Goal: Transaction & Acquisition: Purchase product/service

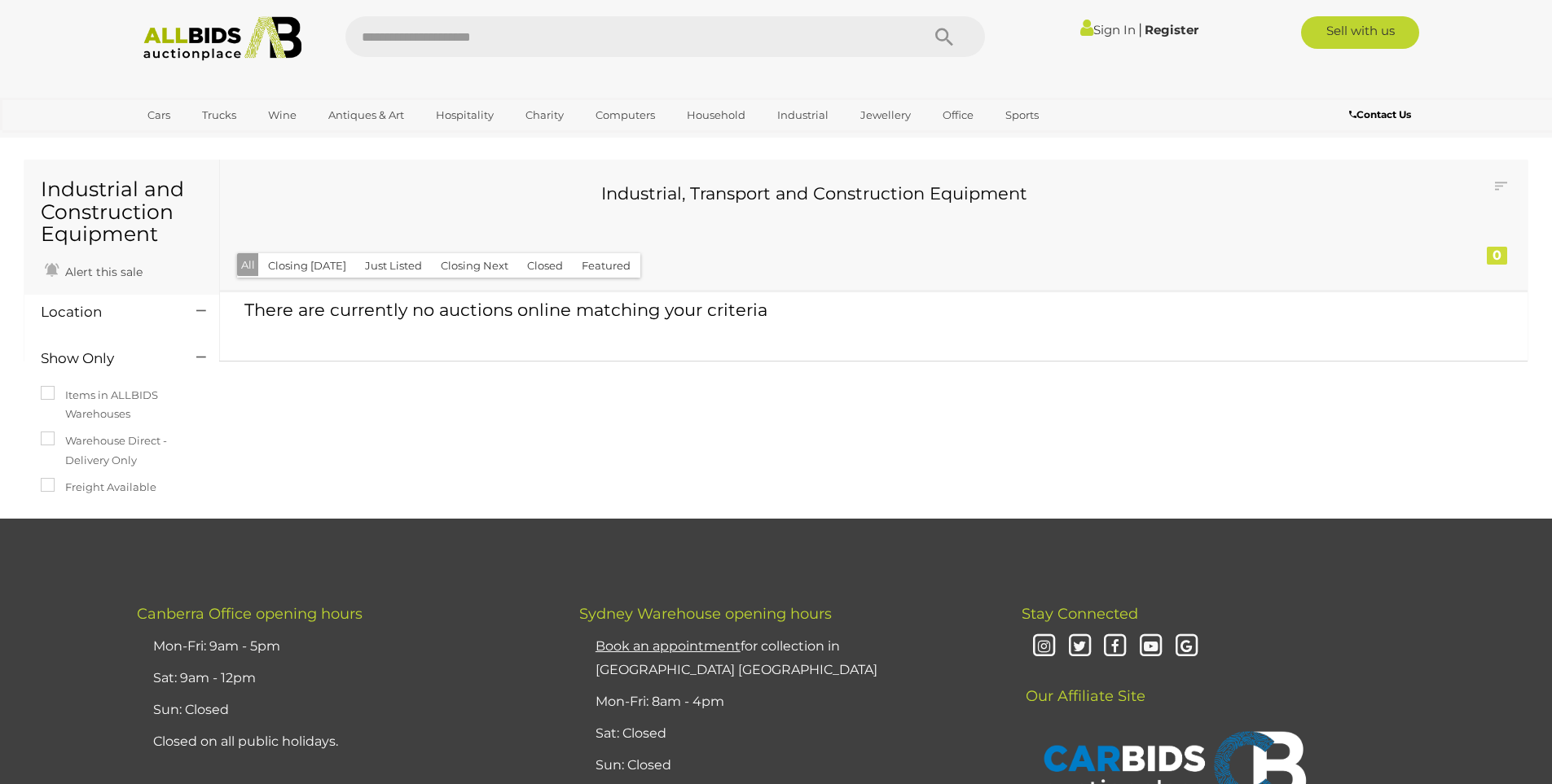
click at [1101, 28] on link "Sign In" at bounding box center [1108, 30] width 55 height 16
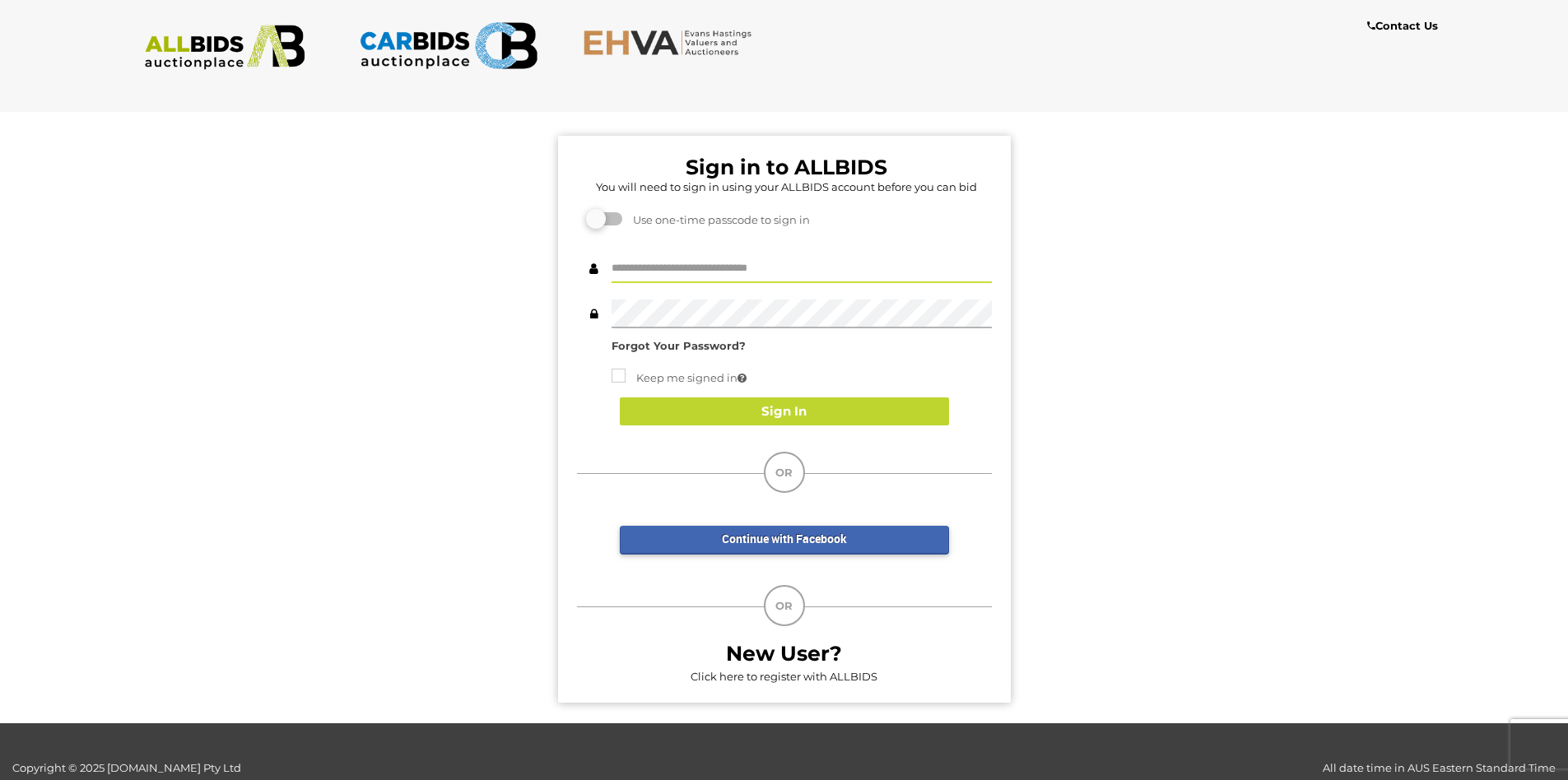
type input "**********"
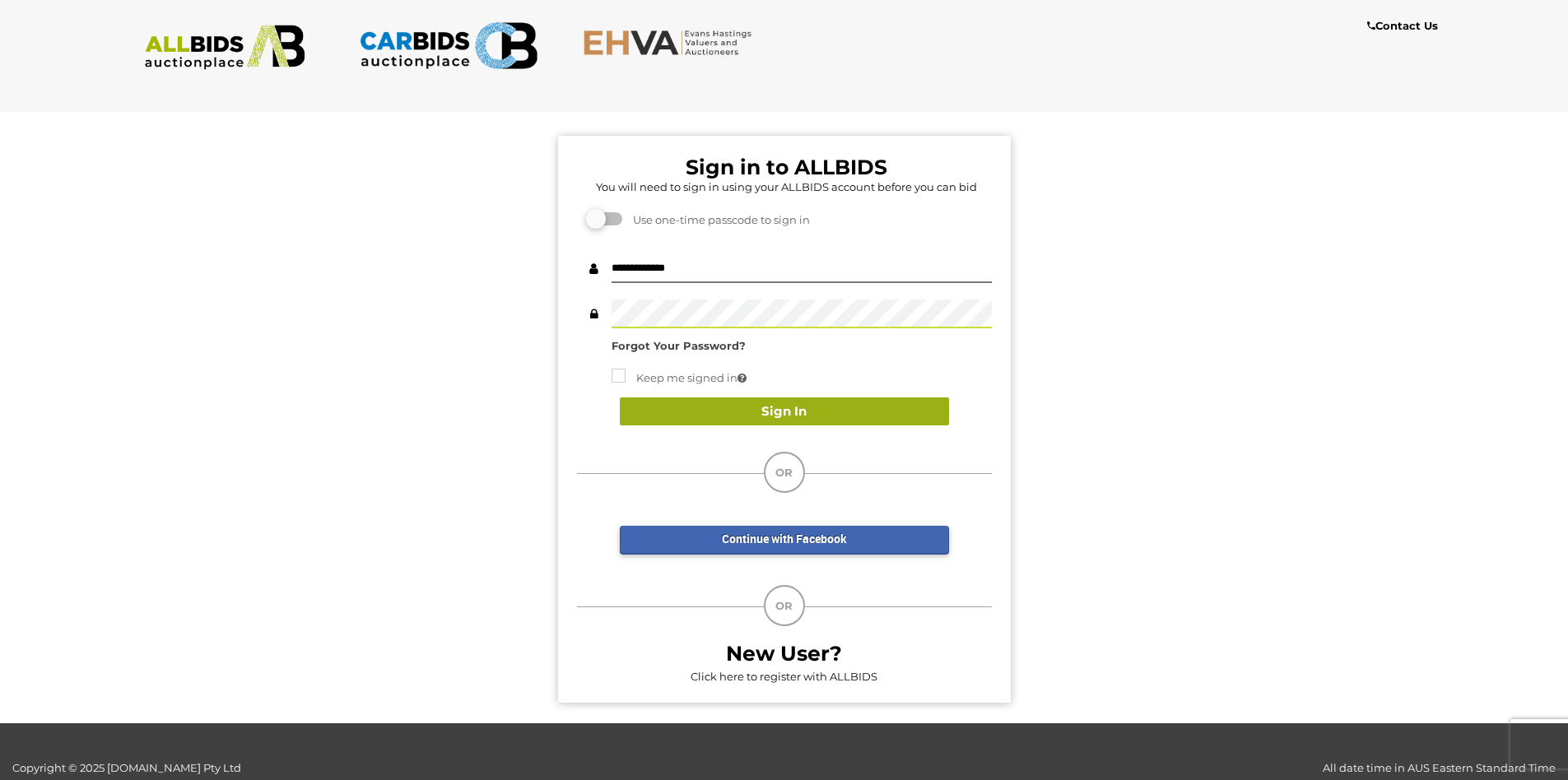
click at [765, 410] on button "Sign In" at bounding box center [784, 411] width 329 height 29
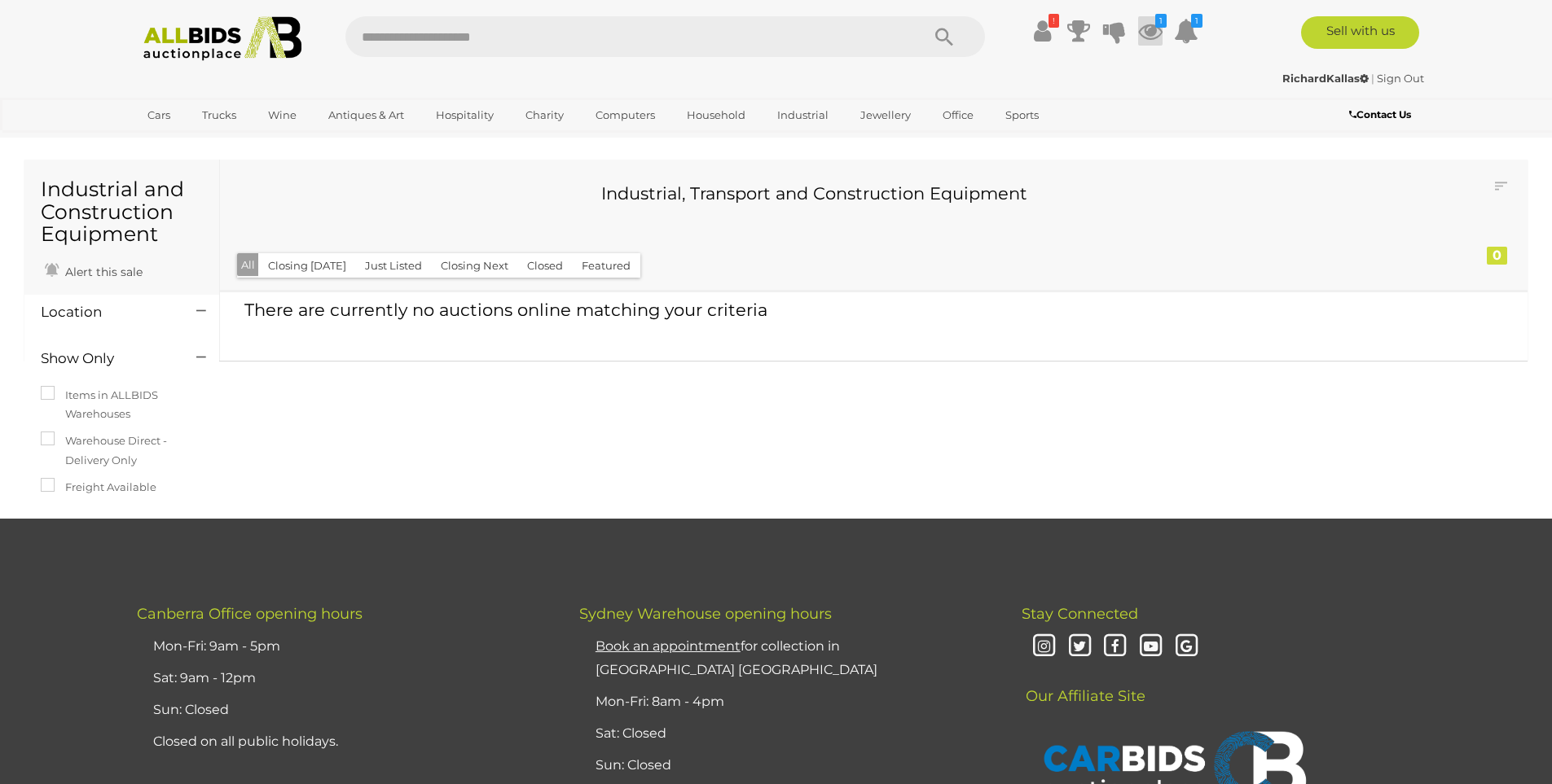
click at [1142, 35] on icon at bounding box center [1150, 31] width 24 height 30
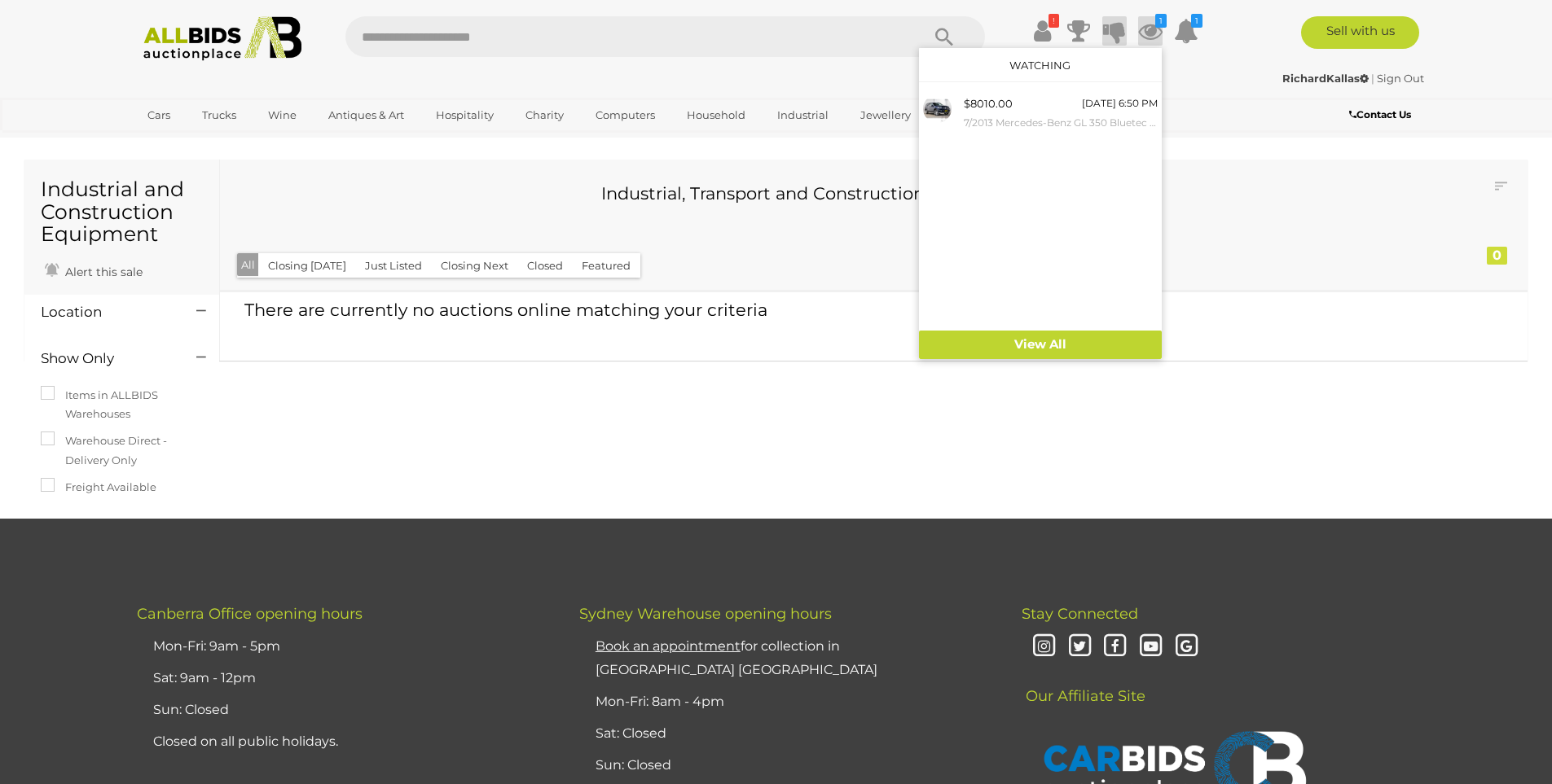
click at [1112, 31] on icon at bounding box center [1114, 31] width 23 height 30
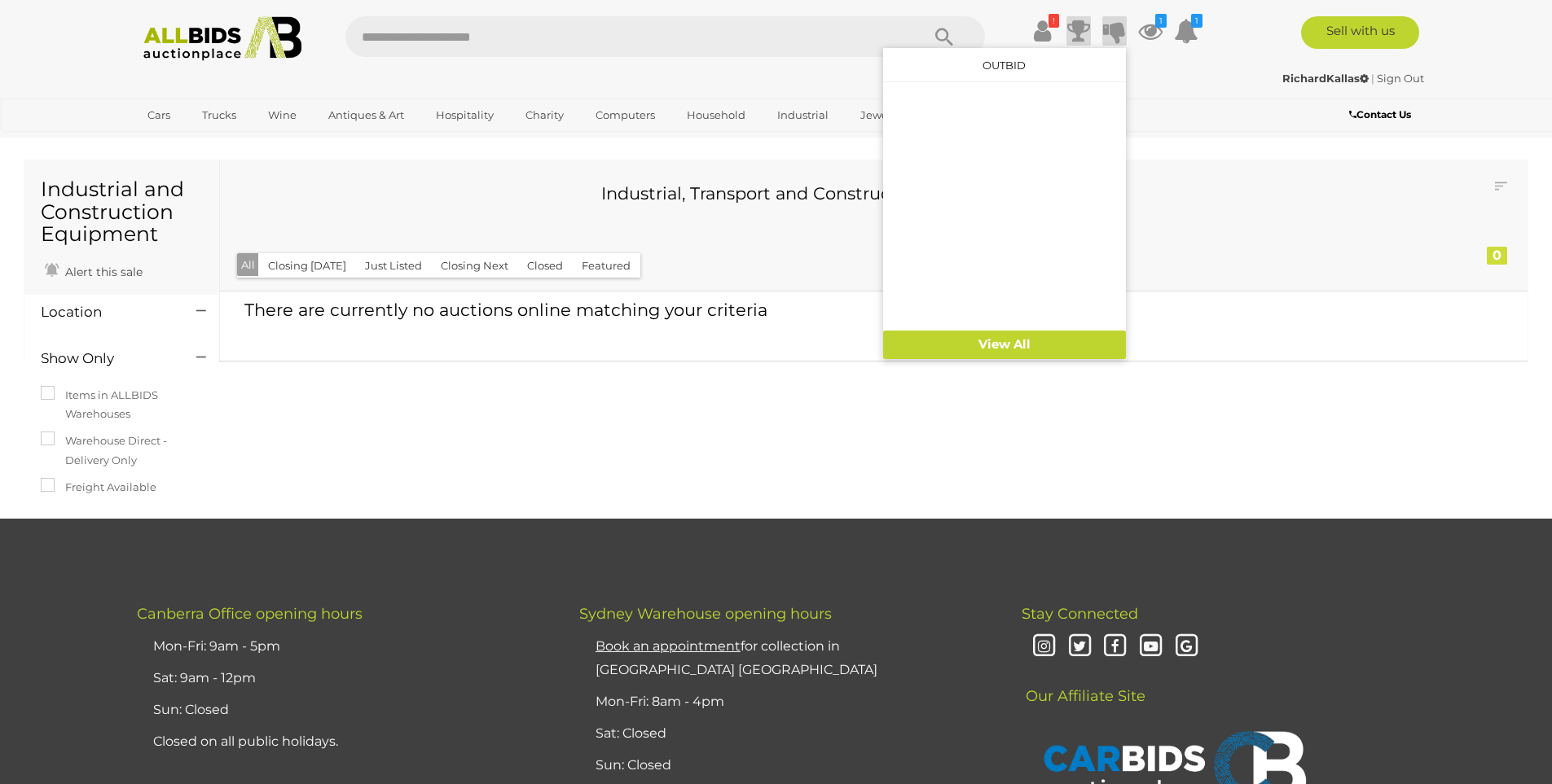
click at [1079, 23] on icon at bounding box center [1078, 31] width 23 height 30
click at [1145, 31] on icon at bounding box center [1150, 31] width 24 height 30
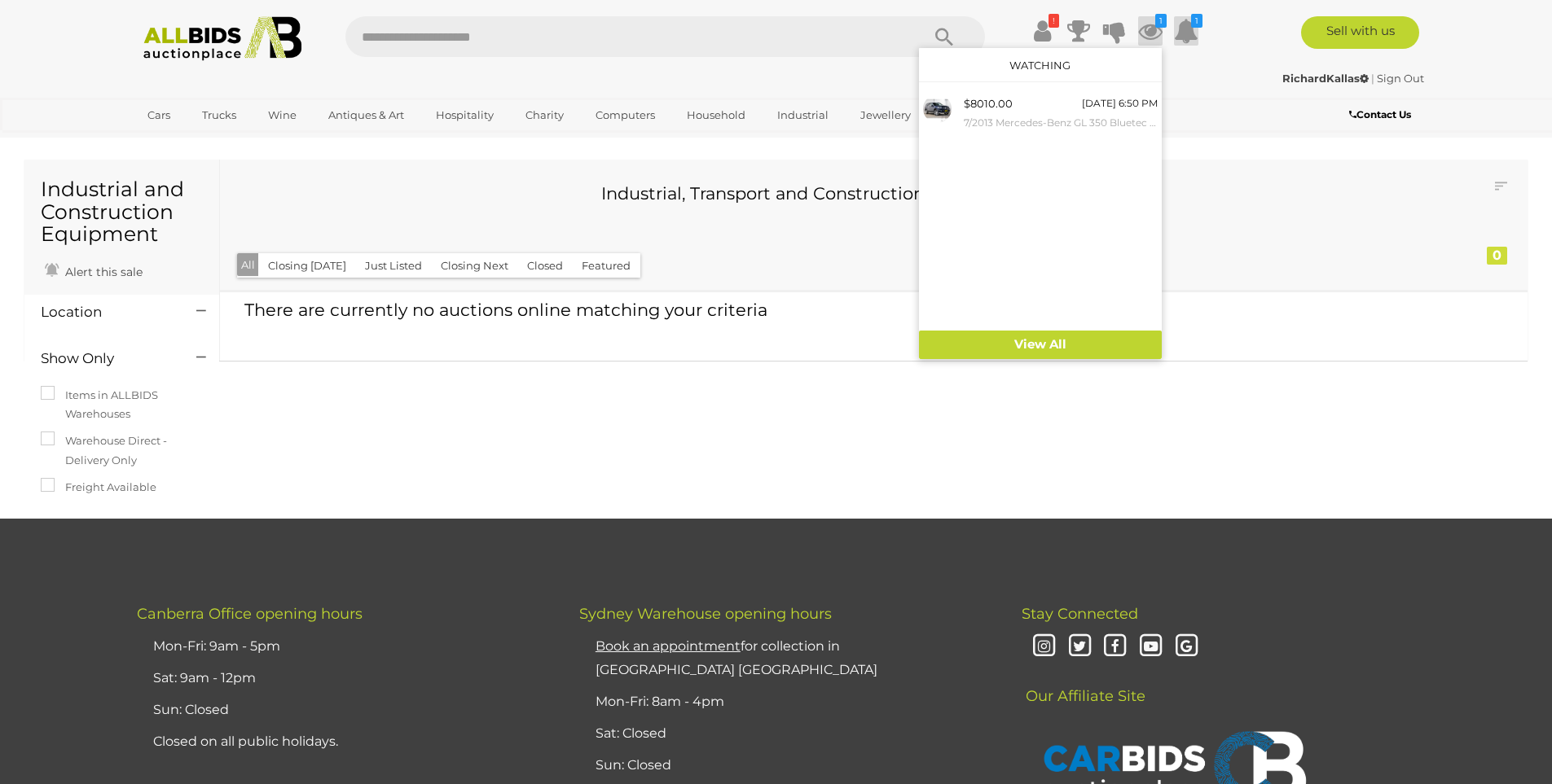
click at [1188, 22] on icon at bounding box center [1186, 31] width 24 height 30
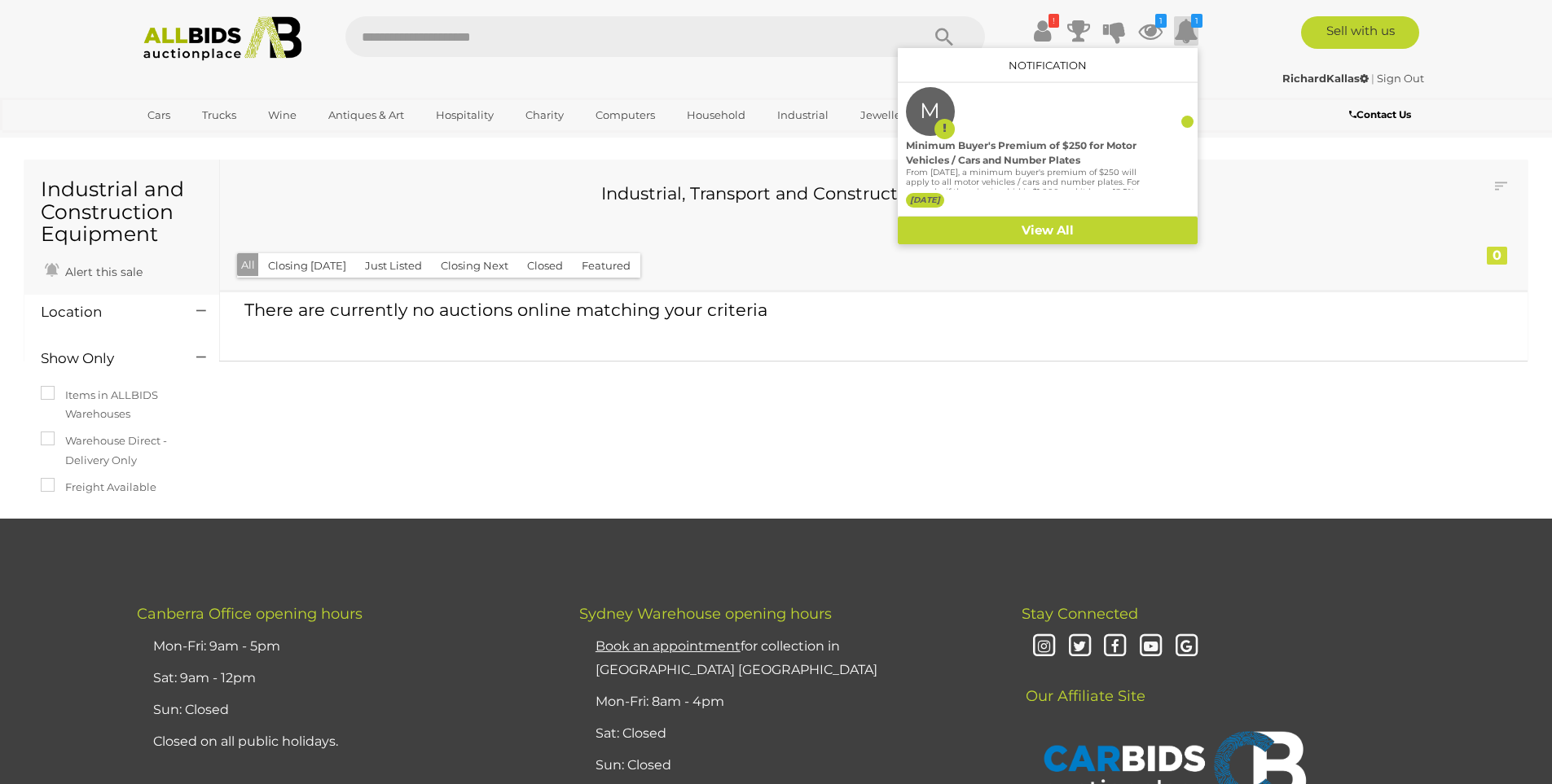
click at [1268, 228] on div at bounding box center [814, 223] width 1156 height 38
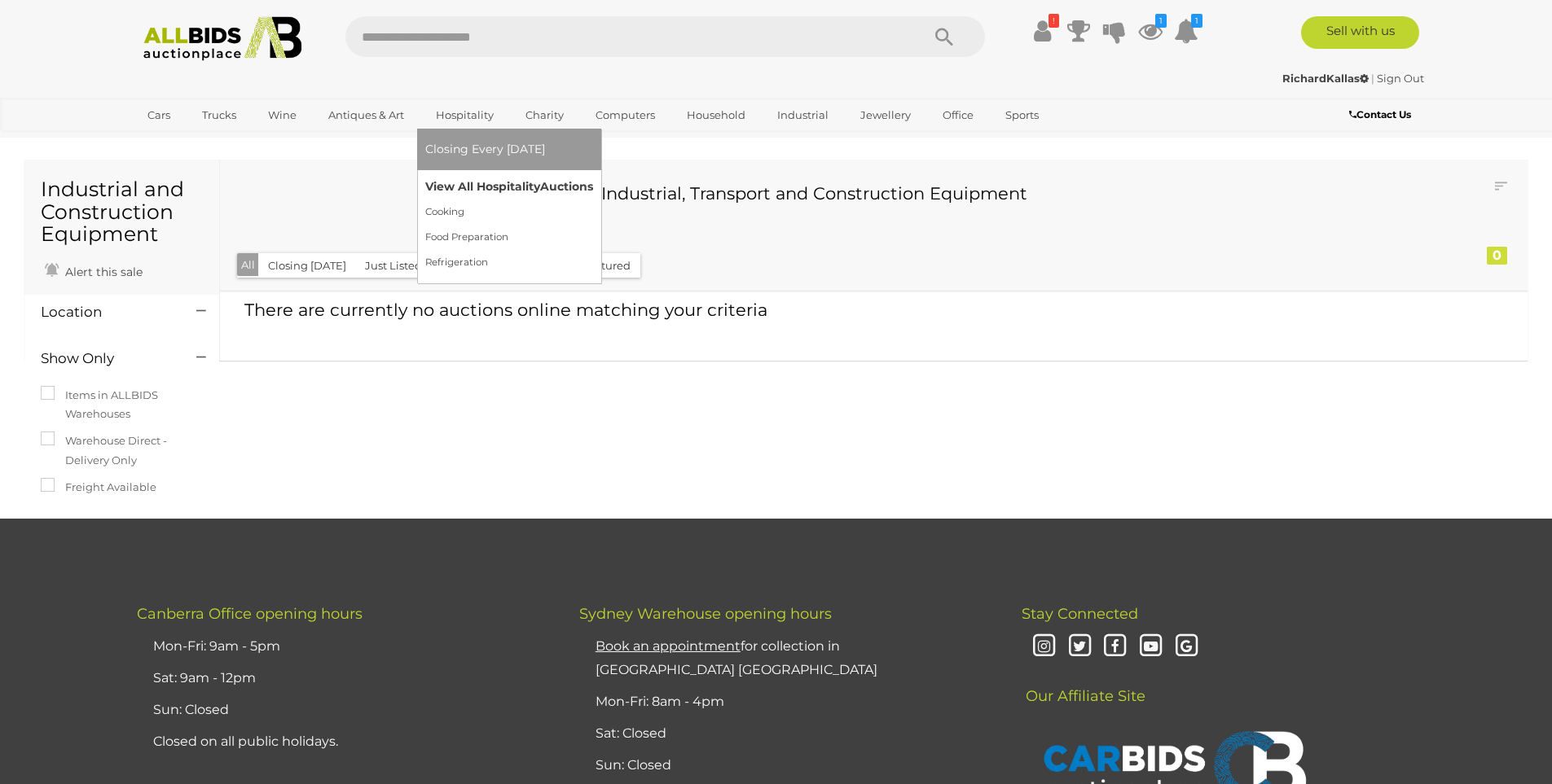
click at [472, 186] on link "View All Hospitality Auctions" at bounding box center [509, 186] width 167 height 25
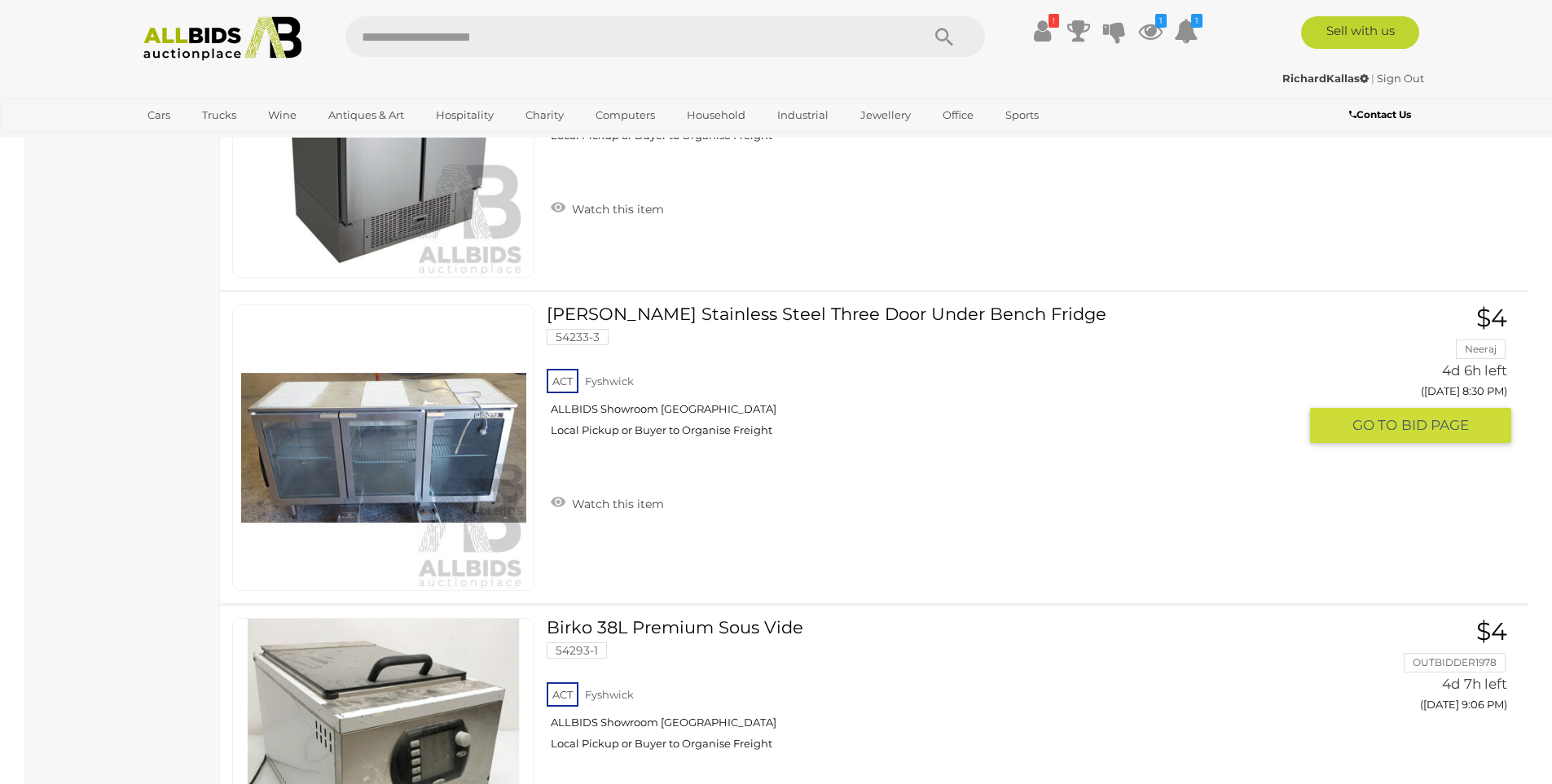
scroll to position [3583, 0]
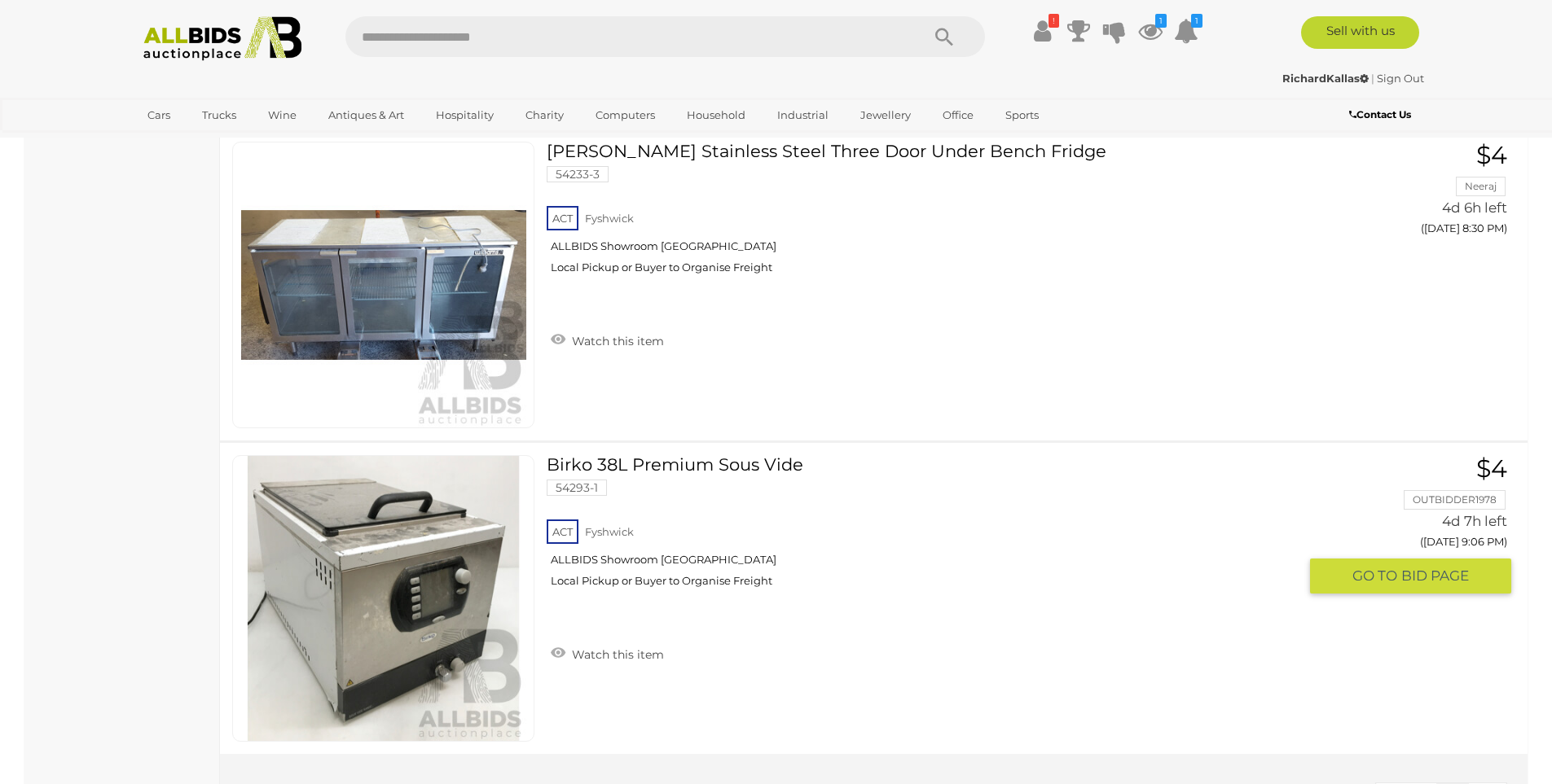
click at [659, 470] on link "Birko 38L Premium Sous Vide 54293-1 ACT Fyshwick ALLBIDS Showroom Fyshwick" at bounding box center [928, 527] width 738 height 145
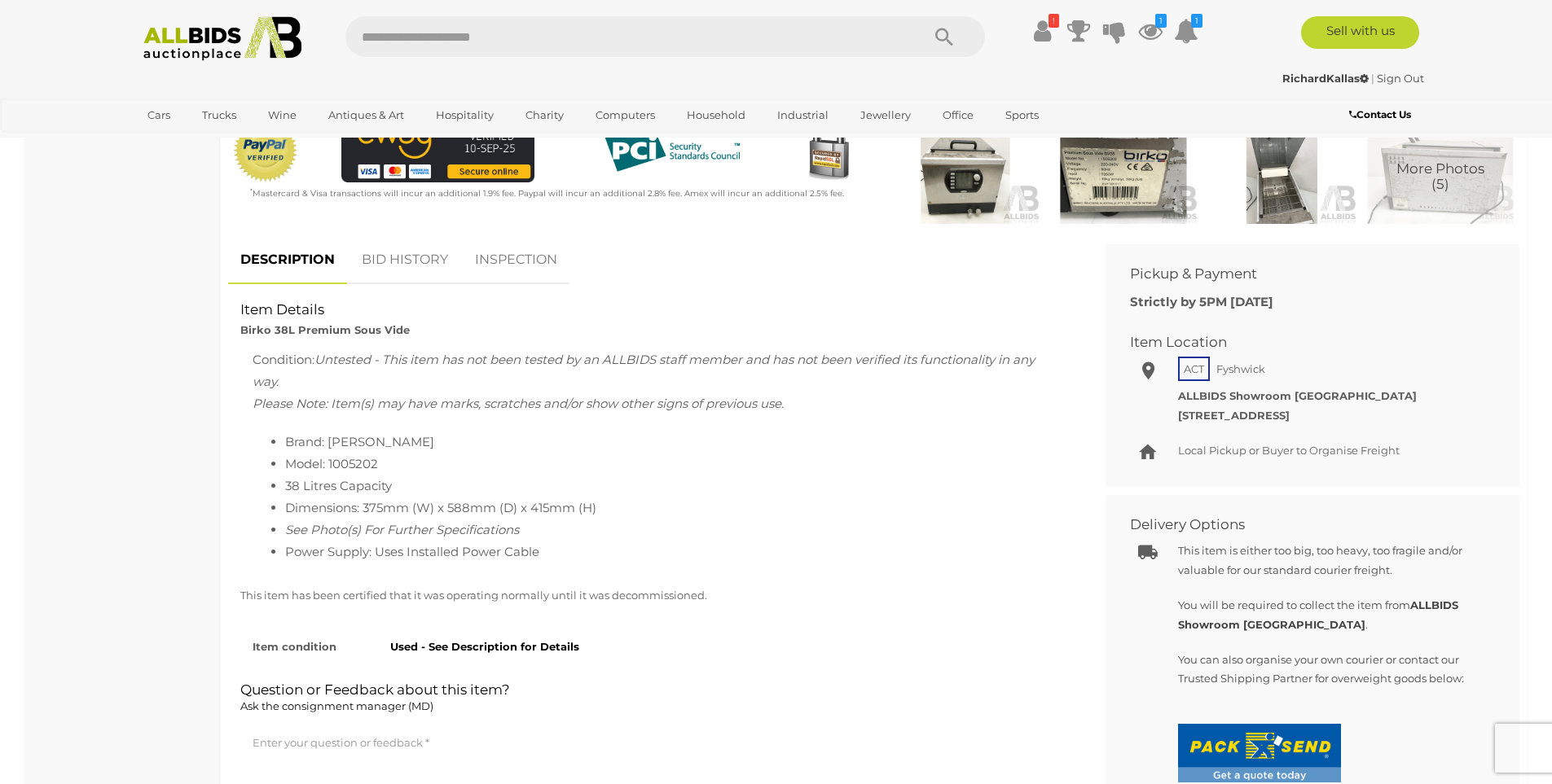
scroll to position [244, 0]
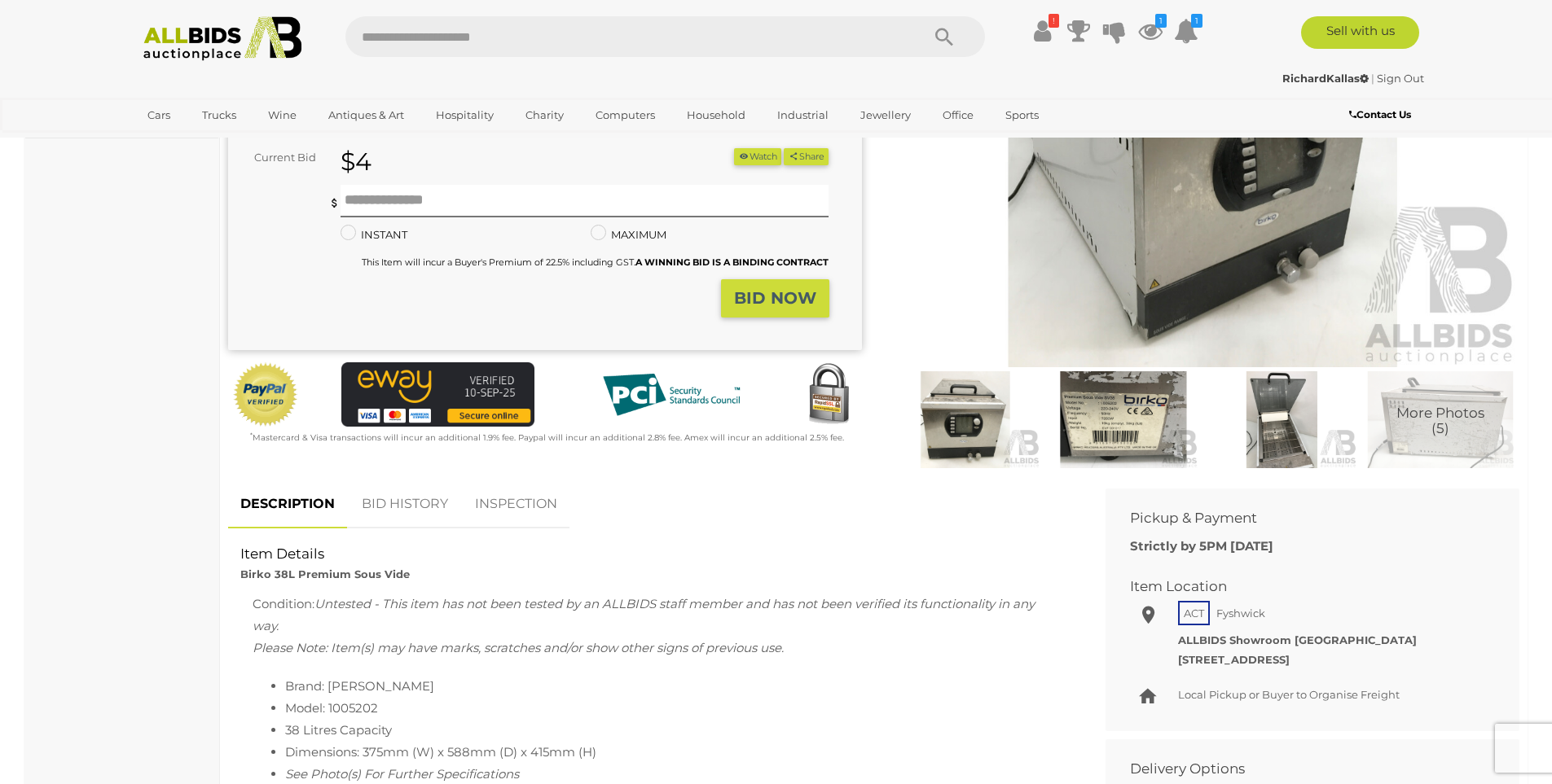
click at [1268, 425] on img at bounding box center [1281, 420] width 150 height 97
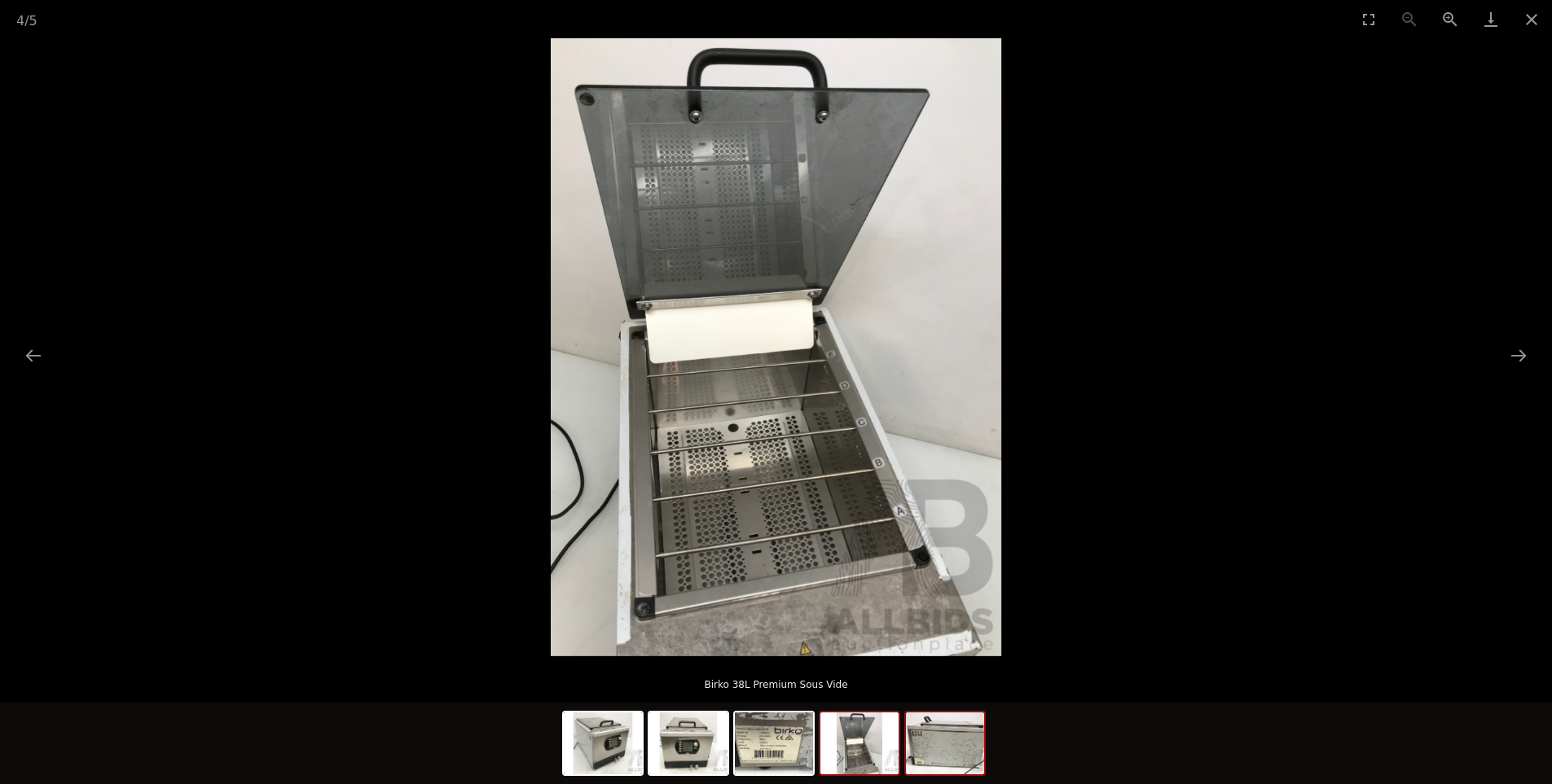
click at [974, 748] on img at bounding box center [944, 743] width 79 height 62
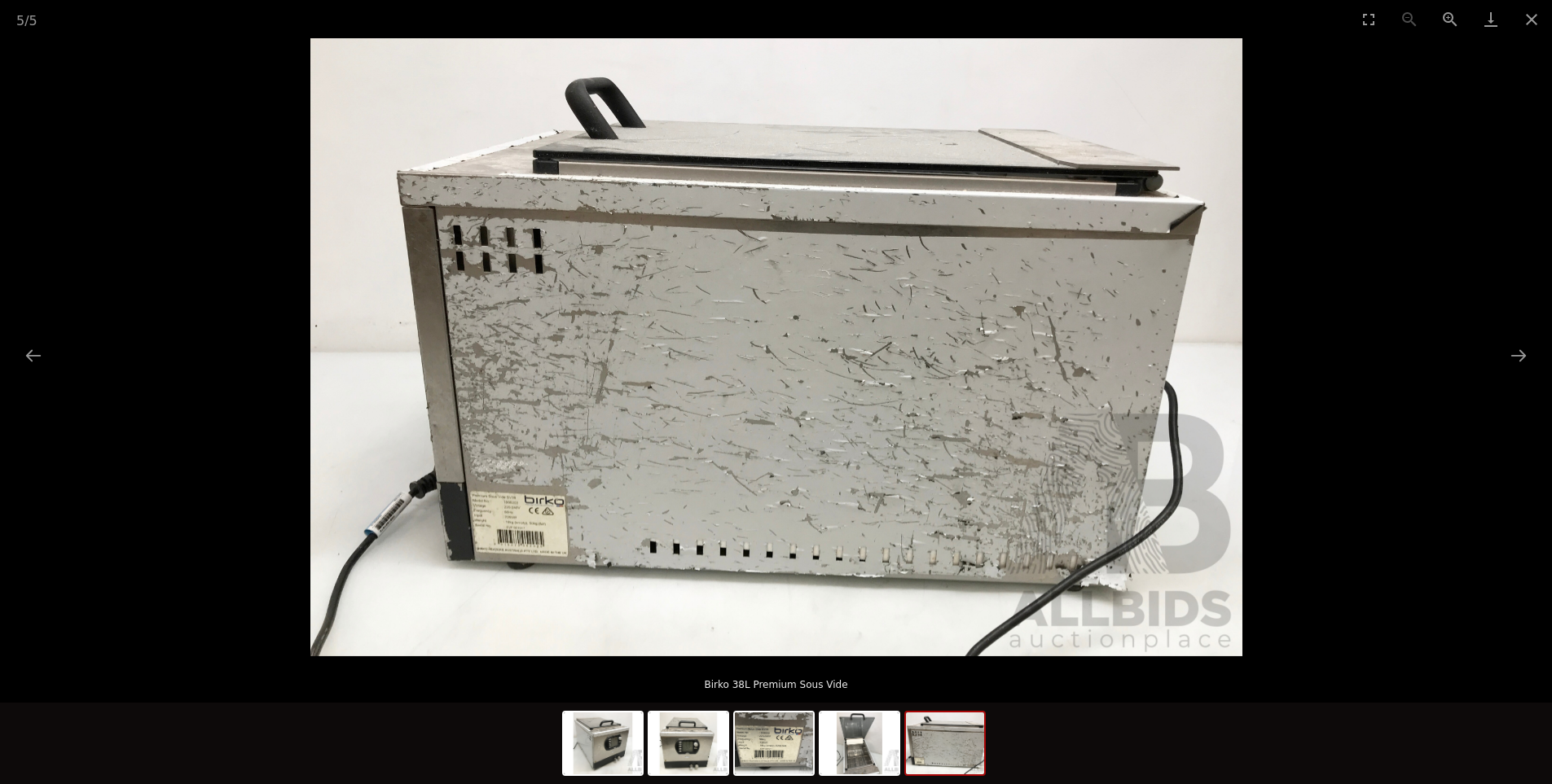
click at [979, 735] on img at bounding box center [944, 743] width 79 height 62
click at [1541, 20] on button "Close gallery" at bounding box center [1532, 18] width 41 height 38
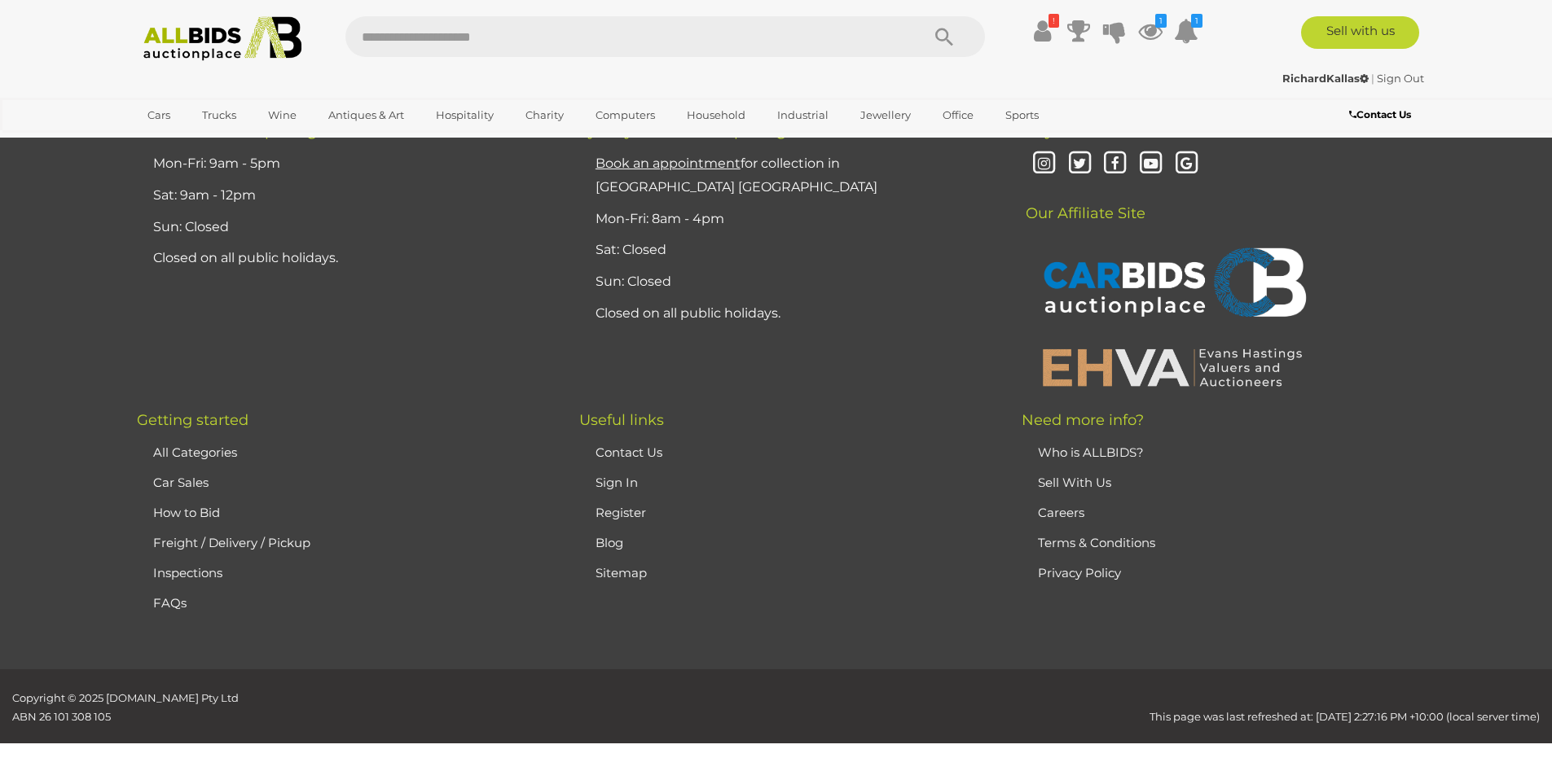
scroll to position [3939, 0]
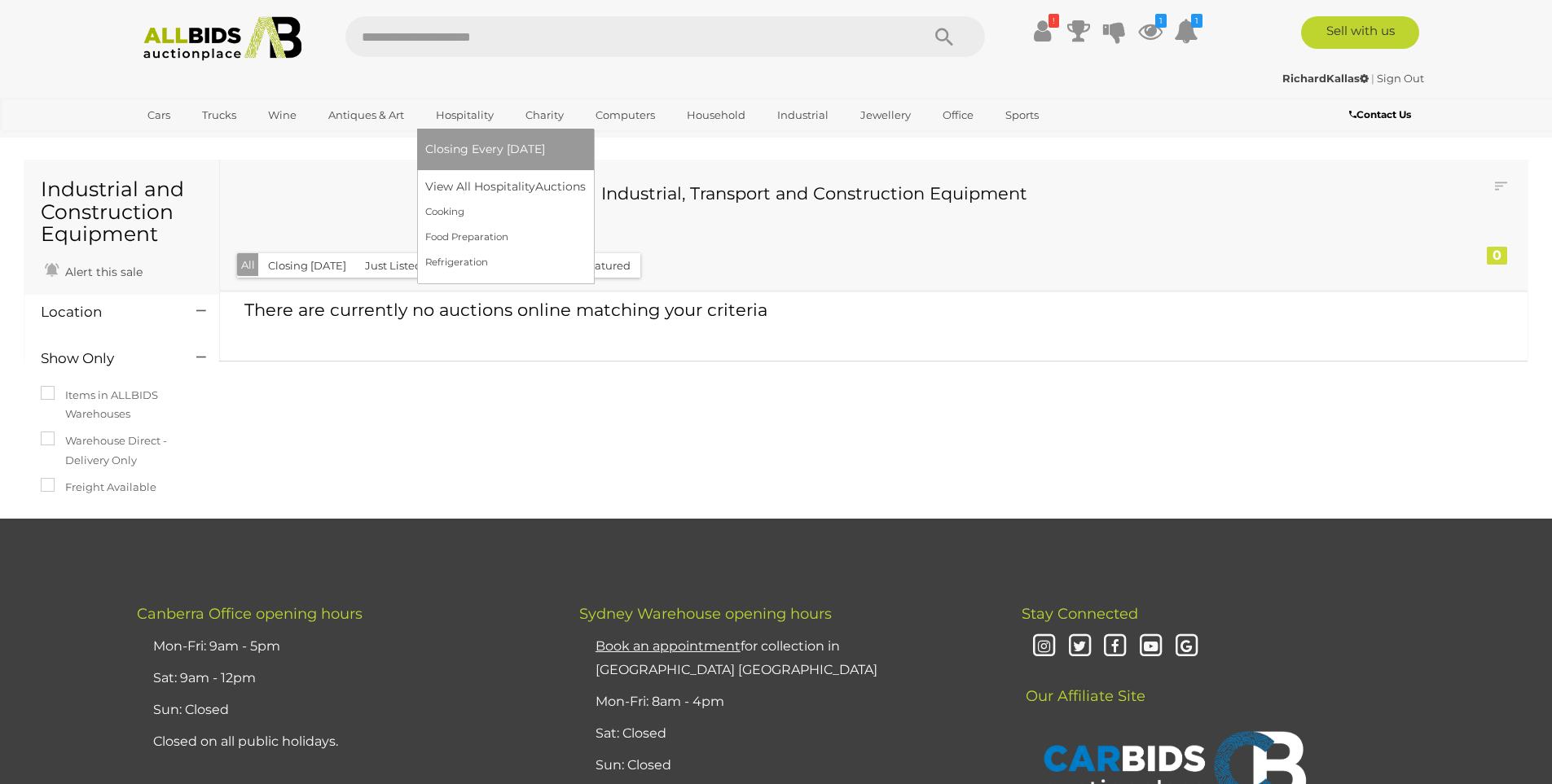
click at [474, 119] on link "Hospitality" at bounding box center [464, 115] width 79 height 27
click at [482, 188] on link "View All Hospitality Auctions" at bounding box center [509, 186] width 167 height 25
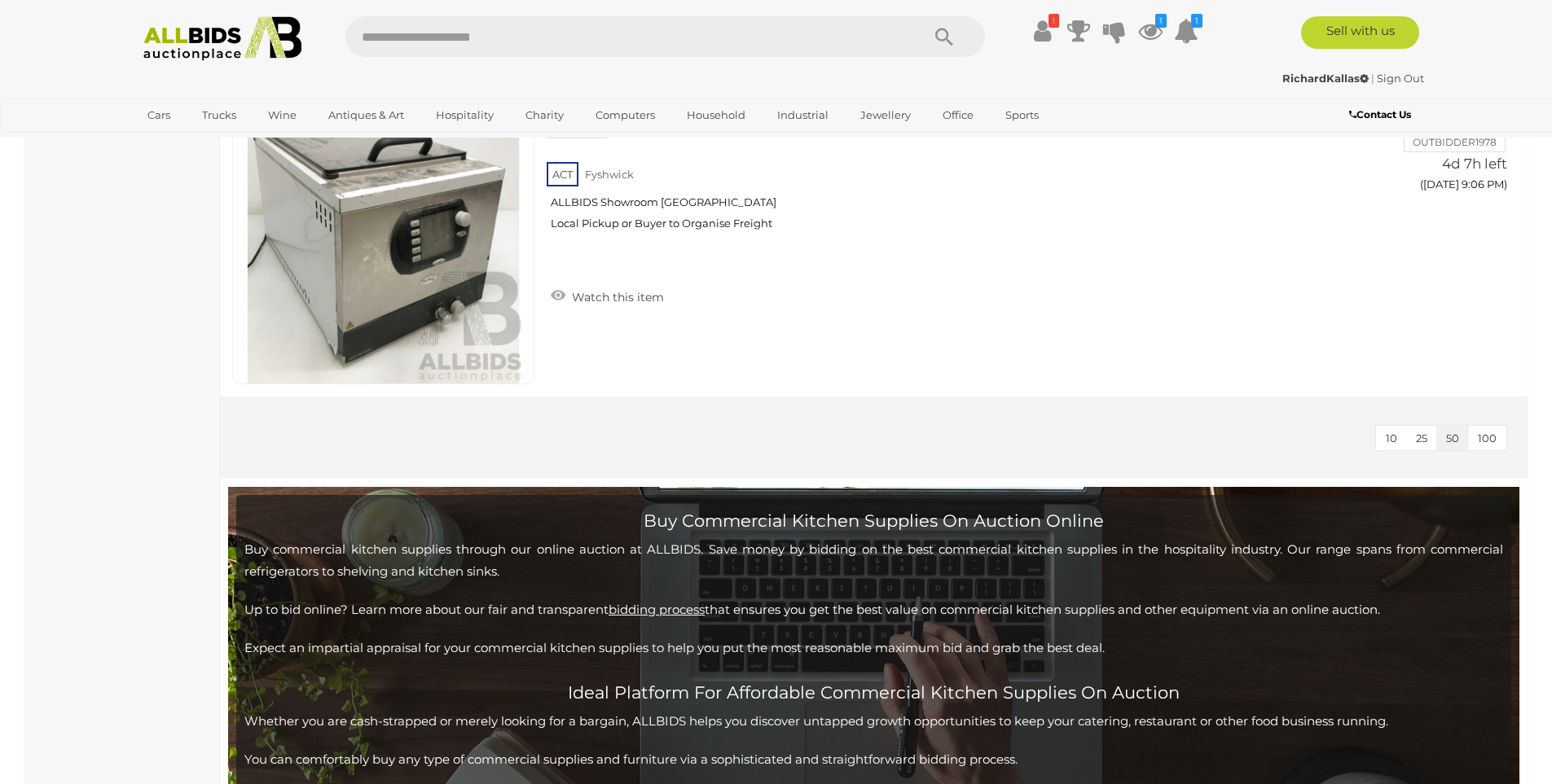
scroll to position [4021, 0]
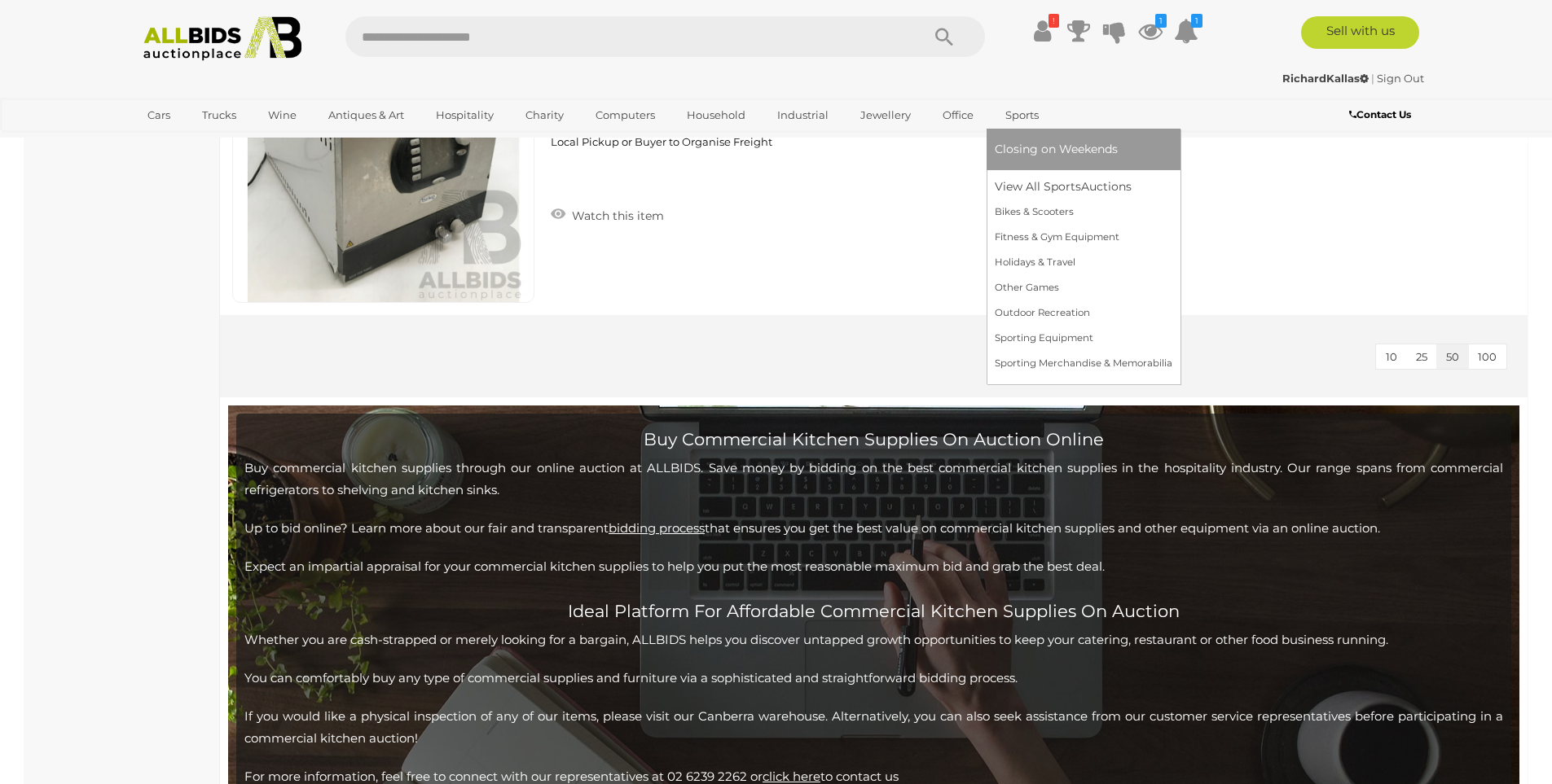
click at [1012, 118] on link "Sports" at bounding box center [1021, 115] width 55 height 27
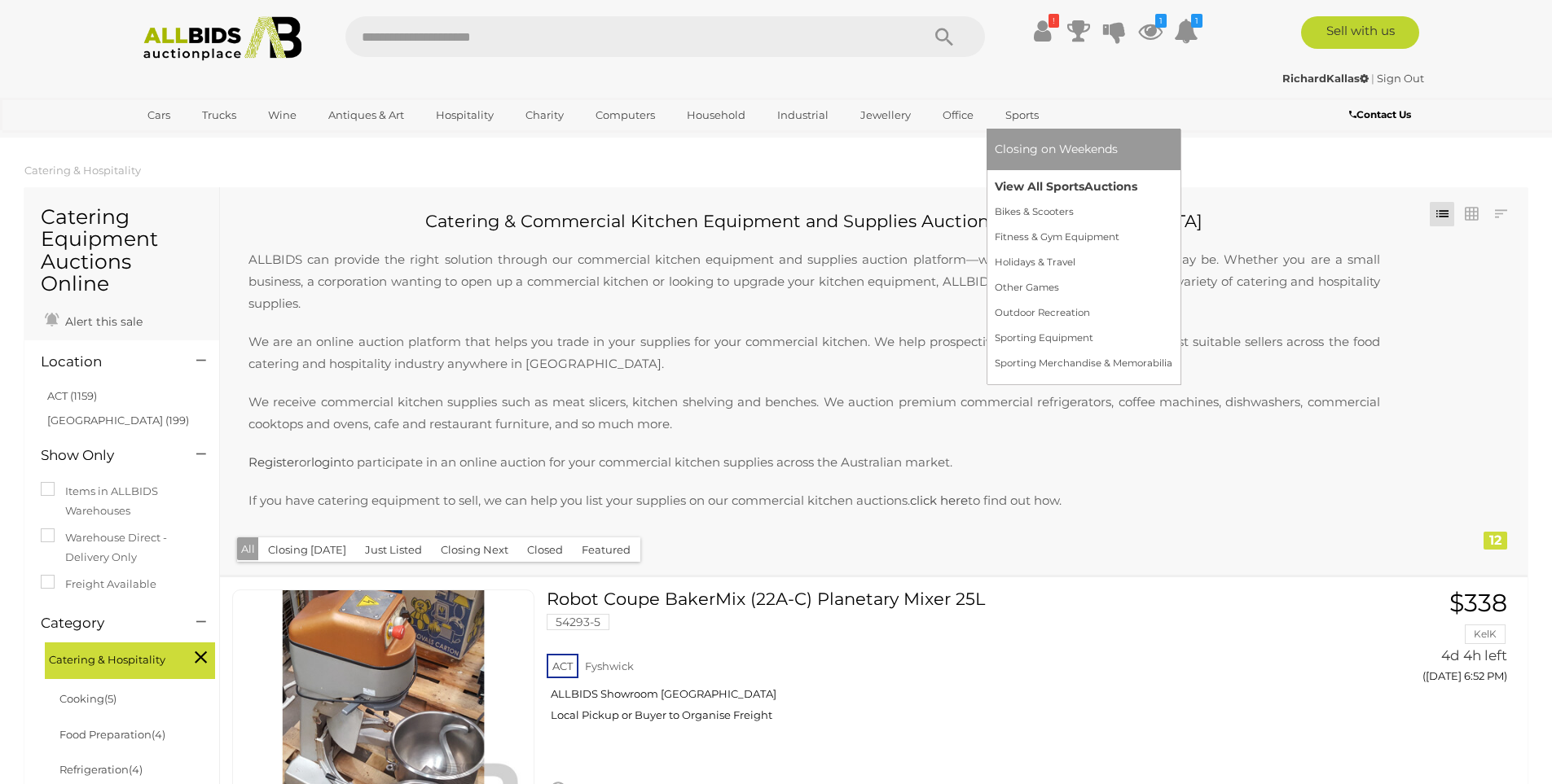
click at [1009, 186] on link "View All Sports Auctions" at bounding box center [1083, 186] width 178 height 25
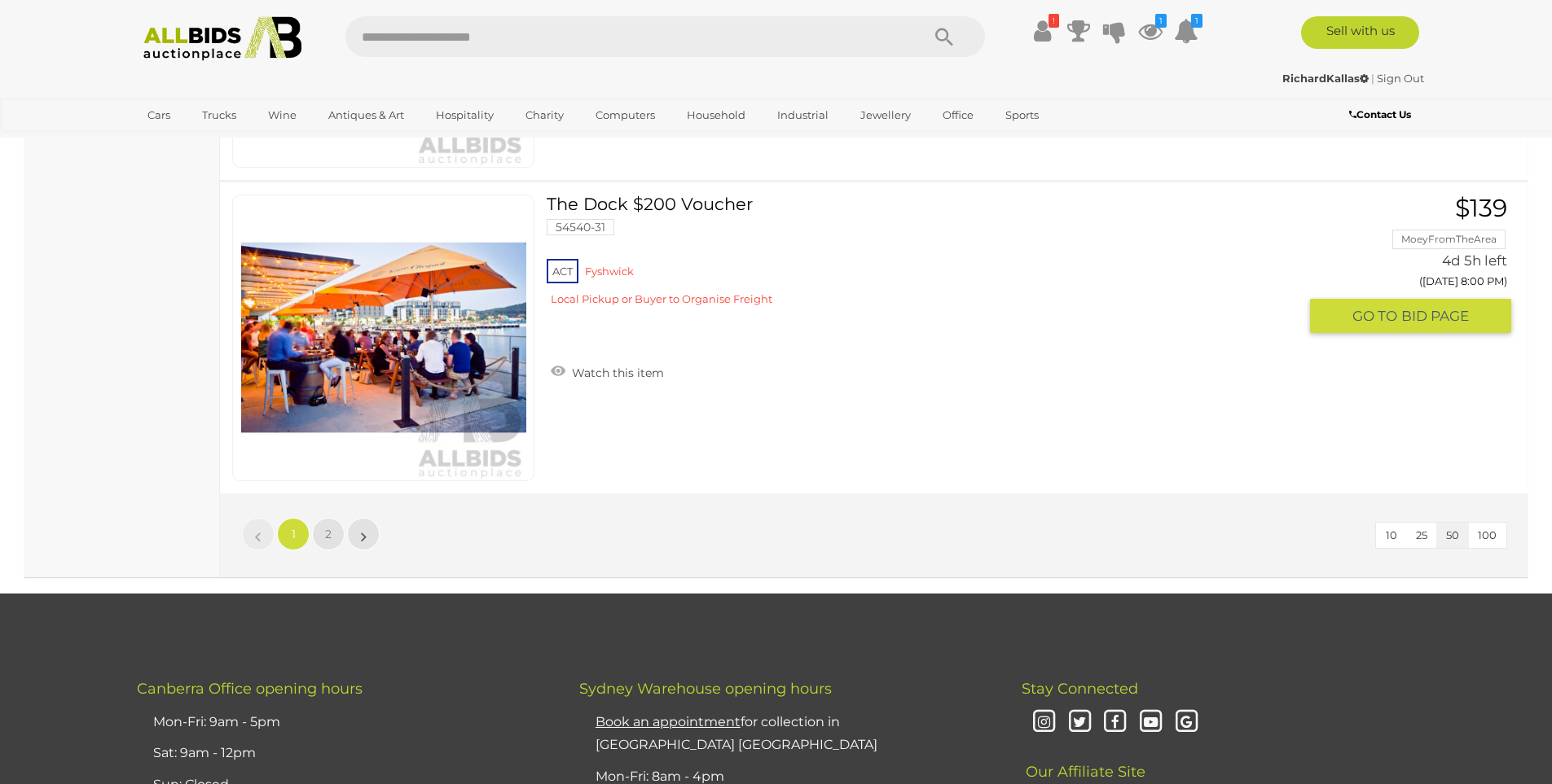
scroll to position [15876, 0]
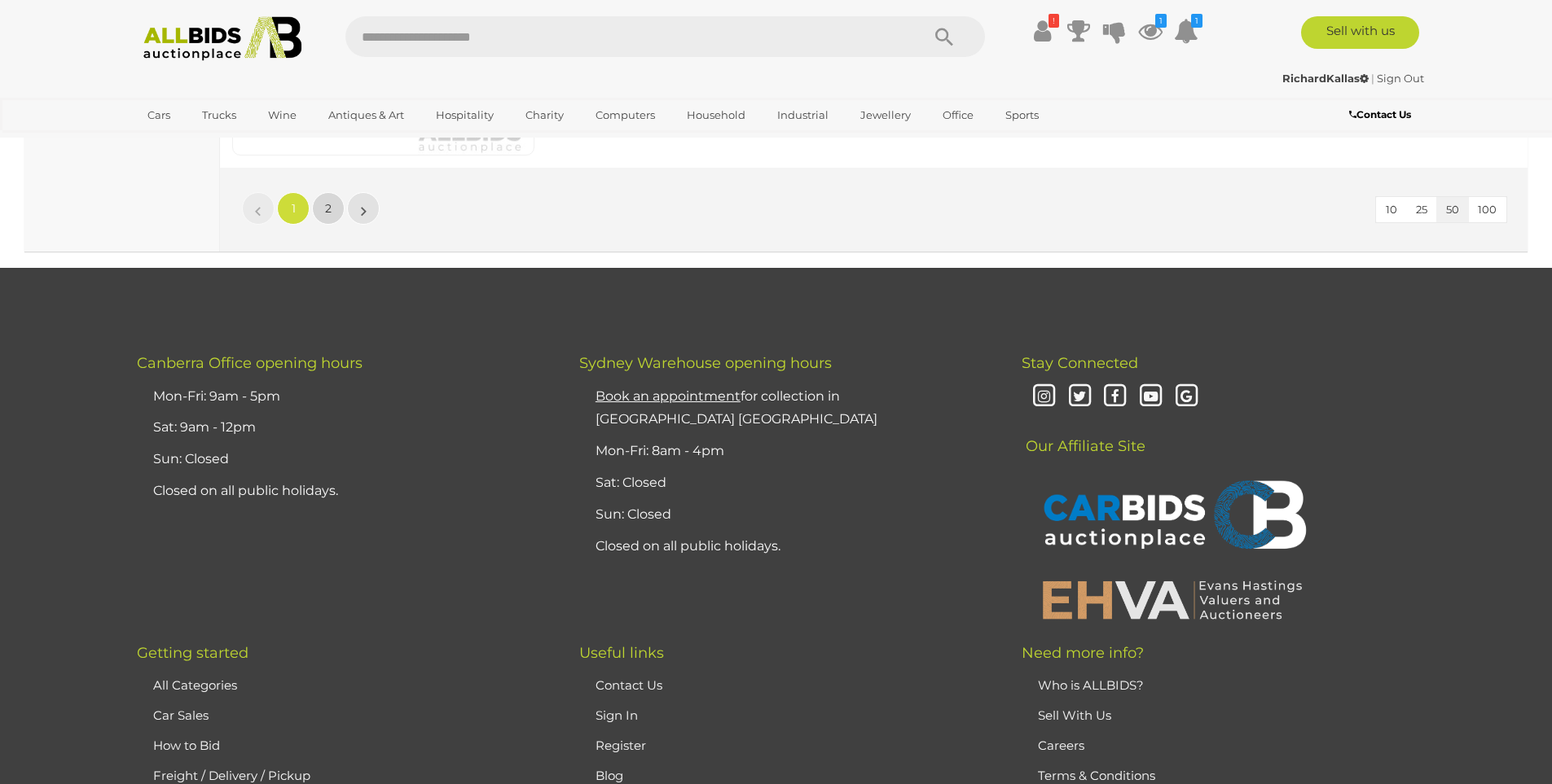
click at [326, 208] on span "2" at bounding box center [327, 209] width 6 height 15
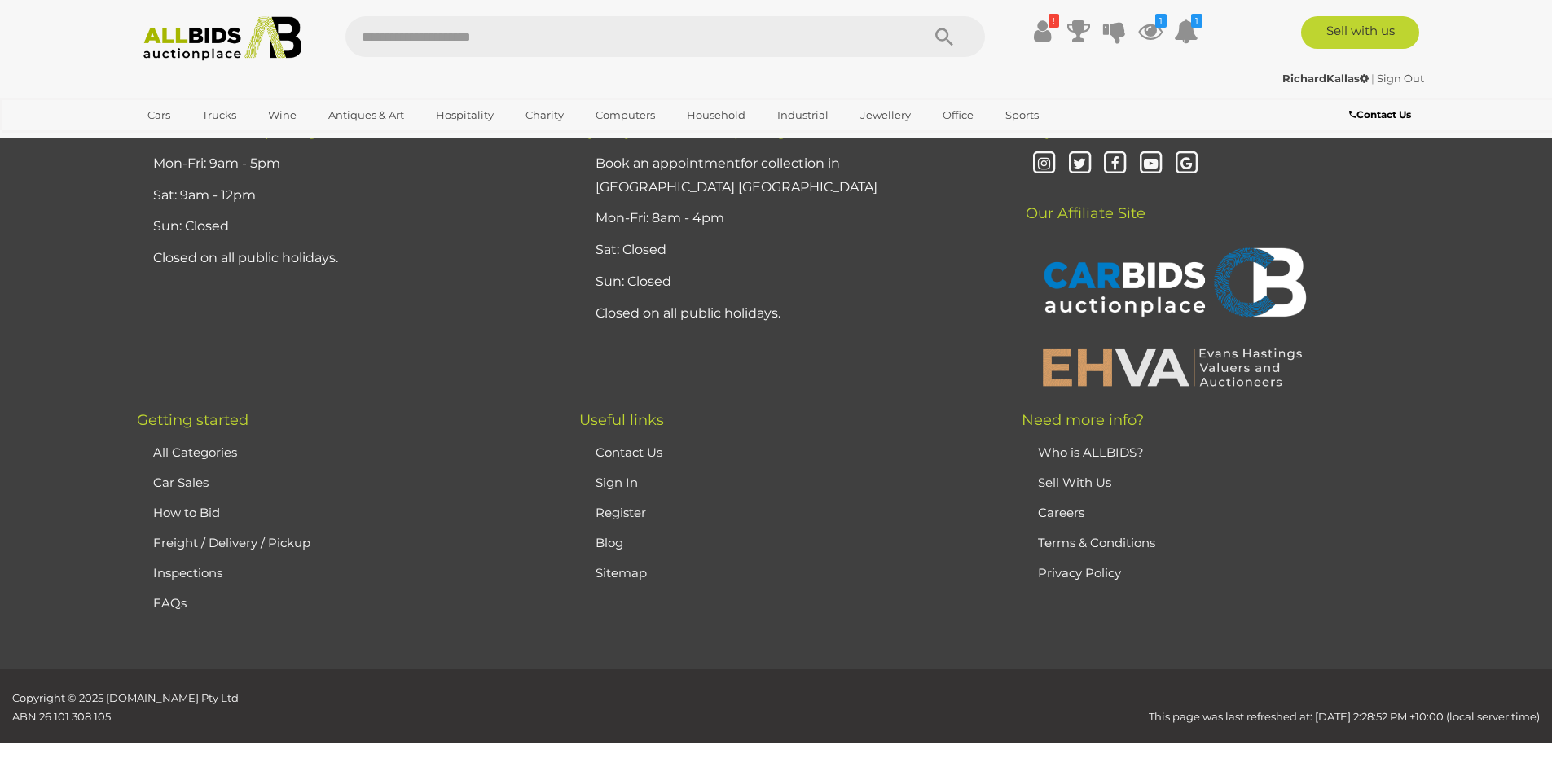
scroll to position [208, 0]
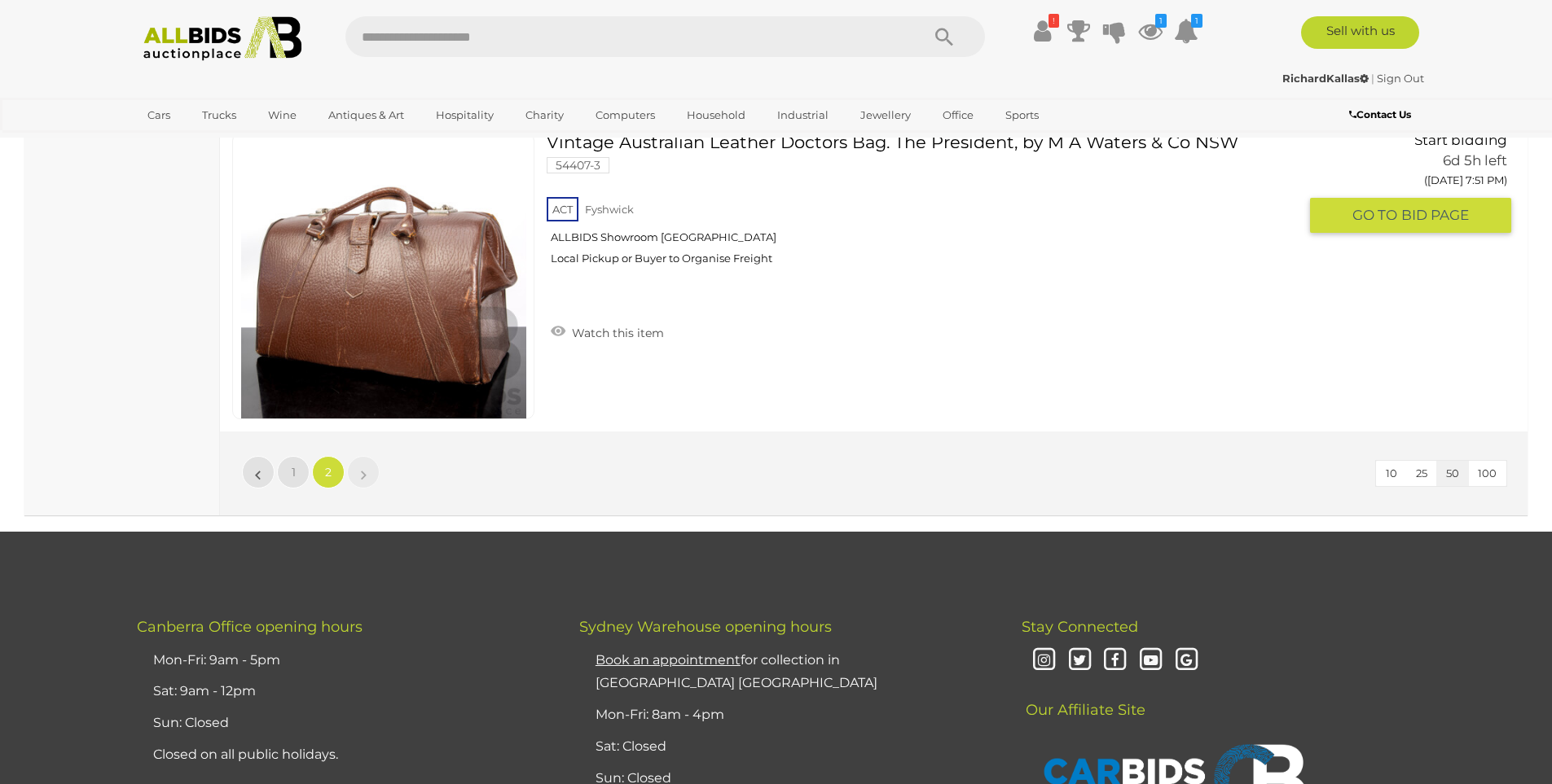
scroll to position [5500, 0]
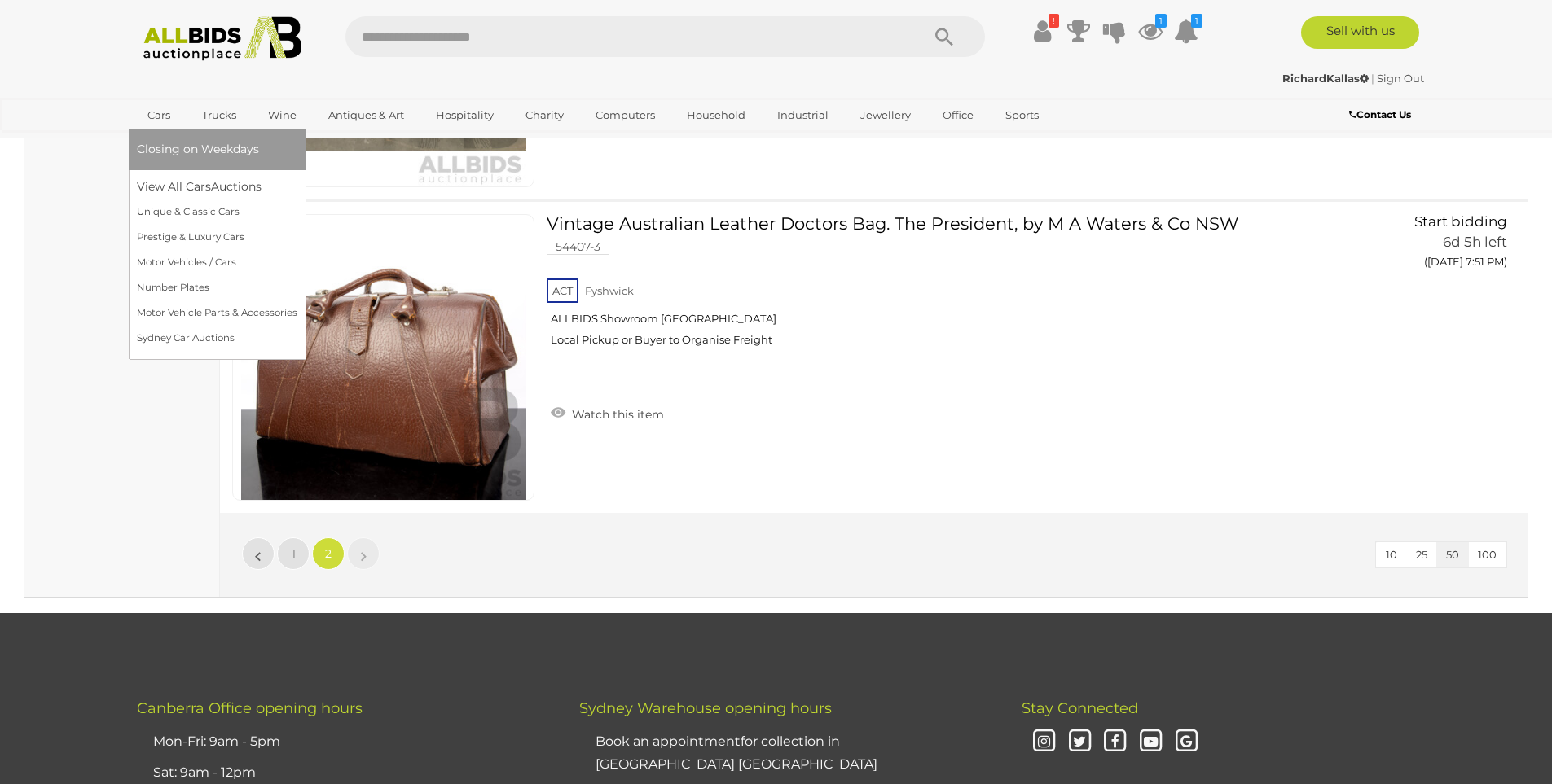
click at [169, 115] on link "Cars" at bounding box center [159, 115] width 44 height 27
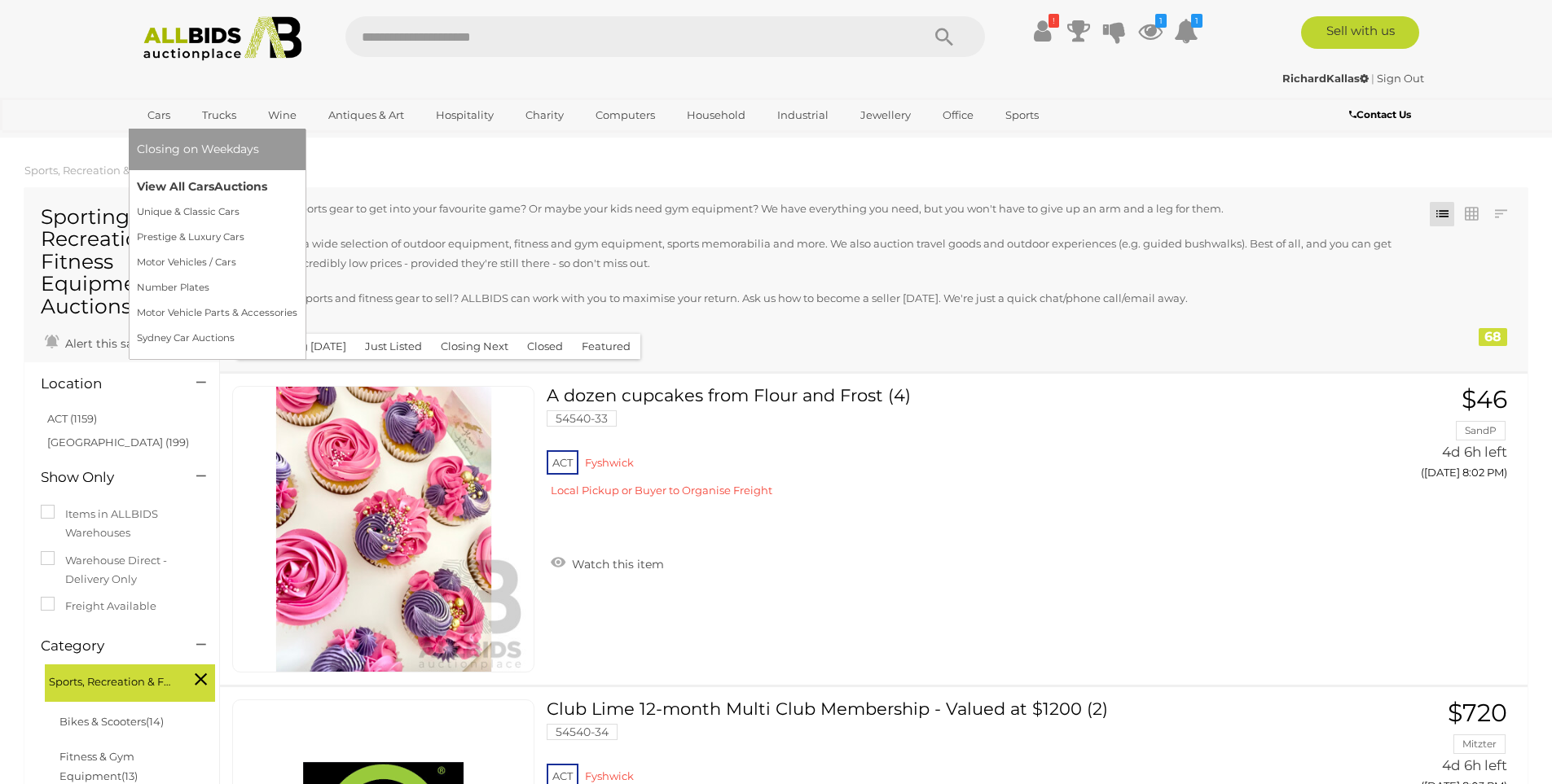
click at [180, 181] on link "View All Cars Auctions" at bounding box center [216, 186] width 160 height 25
